Goal: Use online tool/utility: Utilize a website feature to perform a specific function

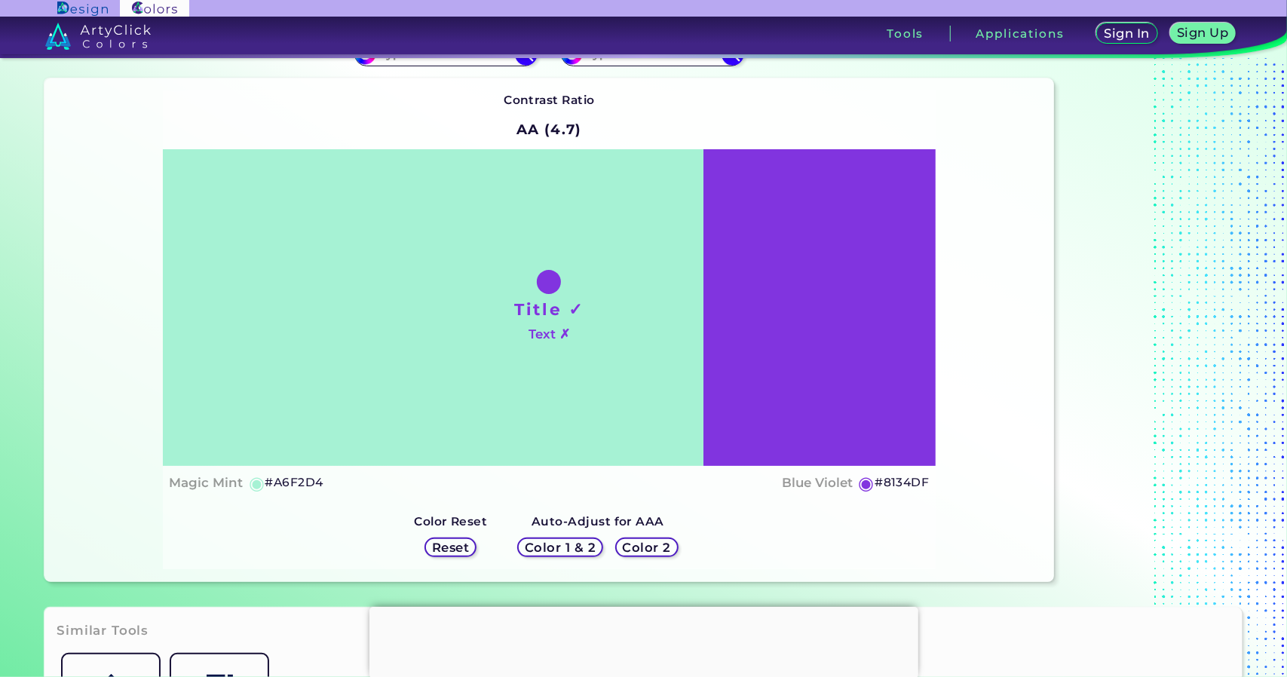
scroll to position [151, 0]
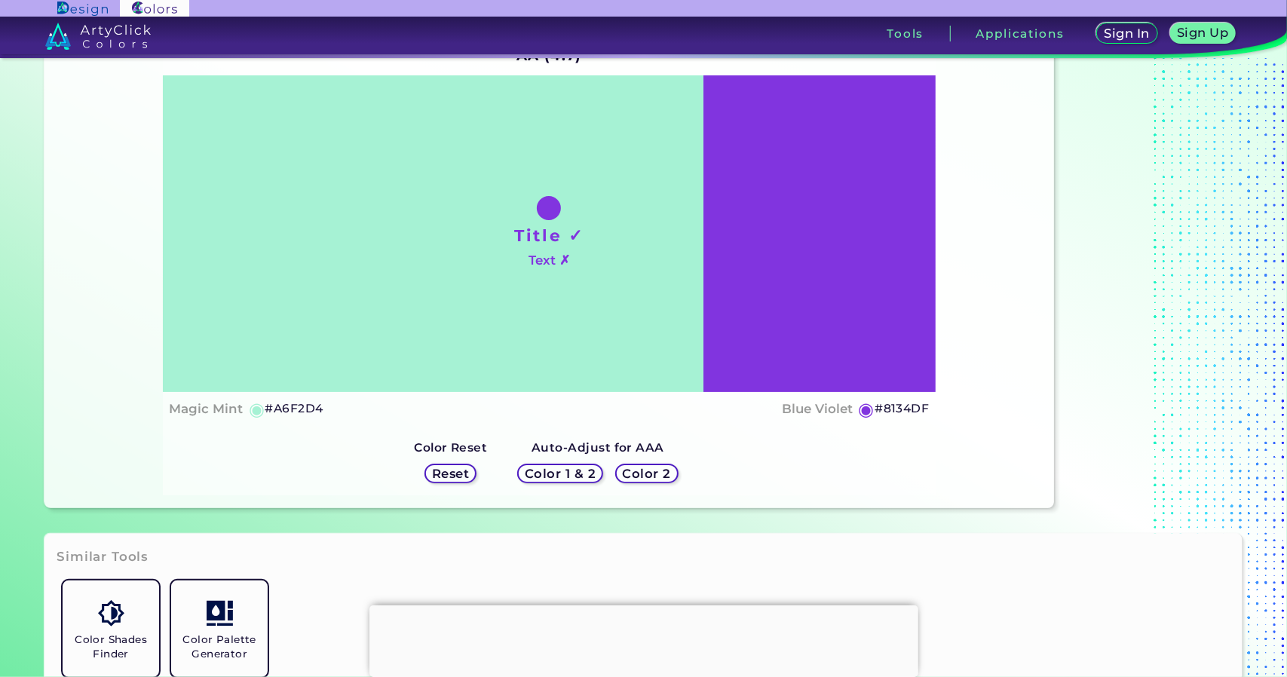
click at [467, 468] on h5 "Reset" at bounding box center [450, 473] width 34 height 11
click at [196, 613] on link "Color Palette Generator" at bounding box center [219, 628] width 109 height 109
